Goal: Navigation & Orientation: Find specific page/section

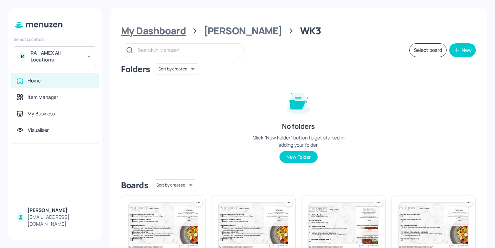
click at [175, 28] on div "My Dashboard" at bounding box center [153, 31] width 65 height 12
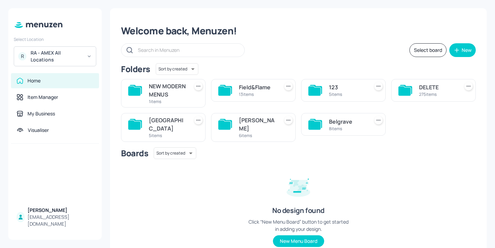
click at [65, 58] on div "RA - AMEX All Locations" at bounding box center [57, 57] width 52 height 14
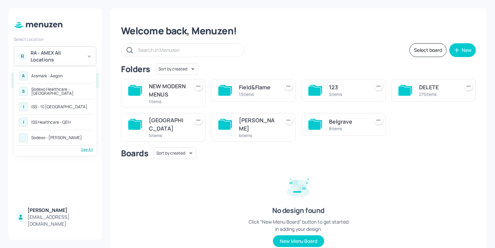
click at [66, 78] on div "A Aramark - Aegon" at bounding box center [55, 76] width 76 height 12
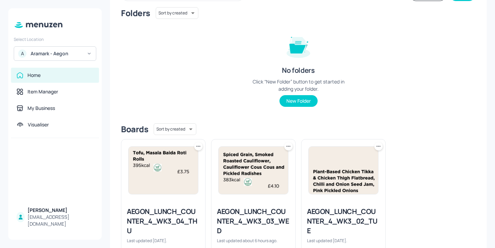
scroll to position [93, 0]
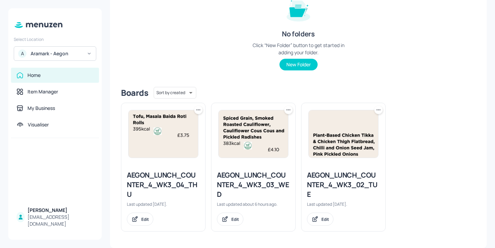
click at [157, 175] on div "AEGON_LUNCH_COUNTER_4_WK3_04_THU" at bounding box center [163, 185] width 73 height 29
